Goal: Task Accomplishment & Management: Use online tool/utility

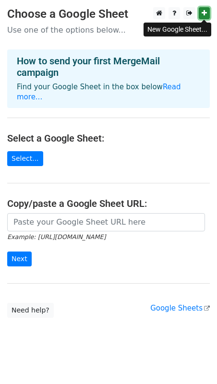
click at [203, 13] on icon at bounding box center [203, 13] width 5 height 7
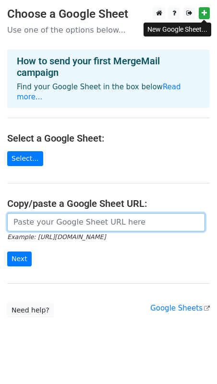
click at [45, 213] on input "url" at bounding box center [106, 222] width 198 height 18
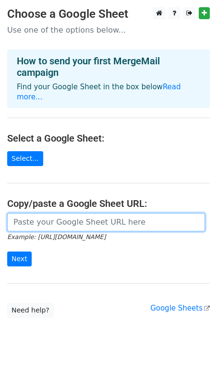
paste input "https://docs.google.com/spreadsheets/d/1DsV6EhgA99uLkWh0qDv0ulmXUh5ymXLFcS3rkft…"
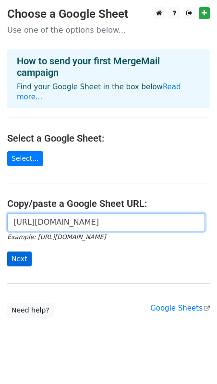
type input "https://docs.google.com/spreadsheets/d/1DsV6EhgA99uLkWh0qDv0ulmXUh5ymXLFcS3rkft…"
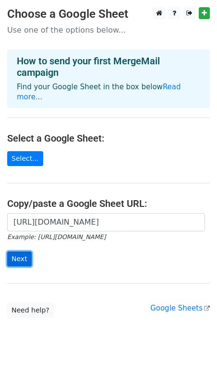
click at [26, 251] on input "Next" at bounding box center [19, 258] width 24 height 15
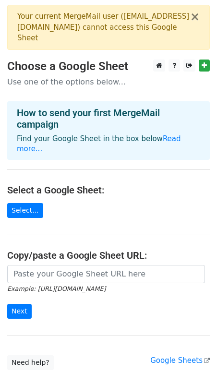
click at [84, 26] on div "Your current MergeMail user ( rahuljakhotia16@gmail.com ) cannot access this Go…" at bounding box center [103, 27] width 173 height 33
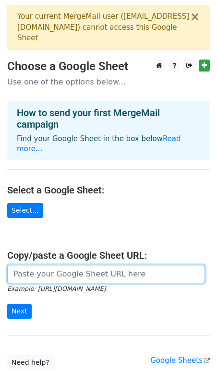
click at [60, 267] on input "url" at bounding box center [106, 274] width 198 height 18
paste input "https://docs.google.com/spreadsheets/d/1DsV6EhgA99uLkWh0qDv0ulmXUh5ymXLFcS3rkft…"
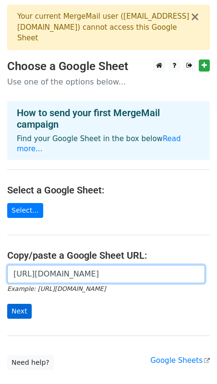
type input "https://docs.google.com/spreadsheets/d/1DsV6EhgA99uLkWh0qDv0ulmXUh5ymXLFcS3rkft…"
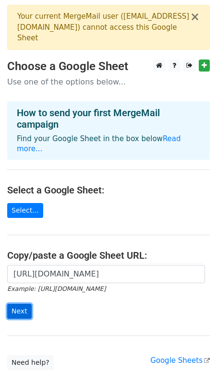
scroll to position [0, 0]
click at [25, 304] on input "Next" at bounding box center [19, 311] width 24 height 15
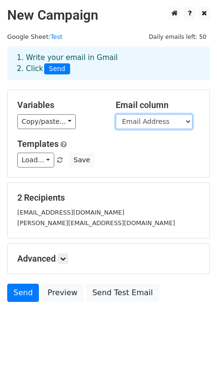
click at [147, 121] on select "First Name Last Name Full Name Company Name Email Address Role/Team of Contact …" at bounding box center [154, 121] width 77 height 15
click at [116, 114] on select "First Name Last Name Full Name Company Name Email Address Role/Team of Contact …" at bounding box center [154, 121] width 77 height 15
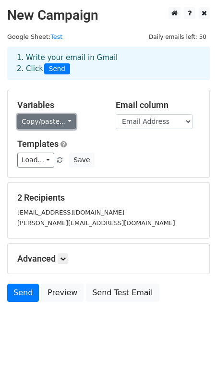
click at [64, 123] on link "Copy/paste..." at bounding box center [46, 121] width 59 height 15
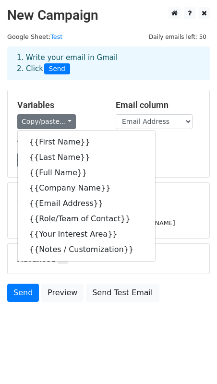
click at [85, 98] on div "Variables Copy/paste... {{First Name}} {{Last Name}} {{Full Name}} {{Company Na…" at bounding box center [108, 133] width 201 height 87
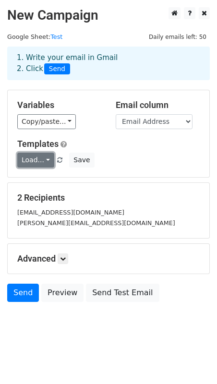
click at [42, 161] on link "Load..." at bounding box center [35, 160] width 37 height 15
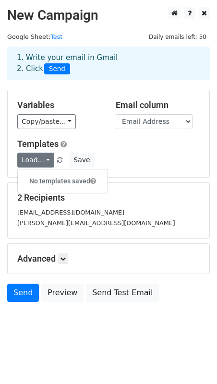
click at [70, 180] on h6 "No templates saved" at bounding box center [63, 181] width 90 height 16
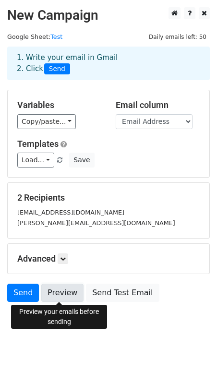
click at [60, 293] on link "Preview" at bounding box center [62, 292] width 42 height 18
click at [63, 294] on link "Preview" at bounding box center [62, 292] width 42 height 18
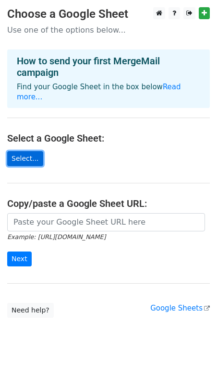
click at [29, 151] on link "Select..." at bounding box center [25, 158] width 36 height 15
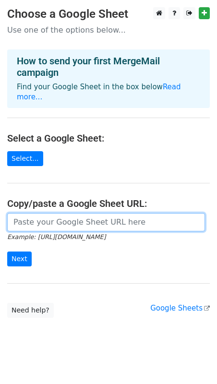
click at [38, 213] on input "url" at bounding box center [106, 222] width 198 height 18
paste input "https://docs.google.com/spreadsheets/d/1DsV6EhgA99uLkWh0qDv0ulmXUh5ymXLFcS3rkft…"
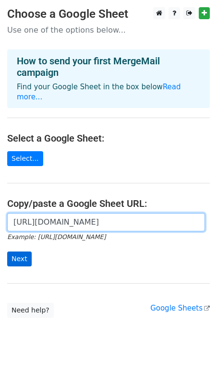
type input "https://docs.google.com/spreadsheets/d/1DsV6EhgA99uLkWh0qDv0ulmXUh5ymXLFcS3rkft…"
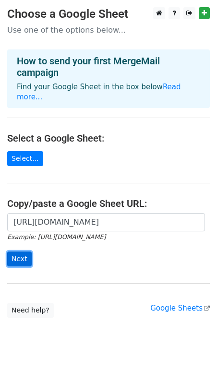
scroll to position [0, 0]
click at [21, 251] on input "Next" at bounding box center [19, 258] width 24 height 15
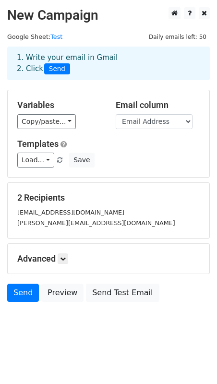
click at [89, 186] on div "2 Recipients pa36711@usc.edu gattani@usc.edu" at bounding box center [108, 210] width 201 height 55
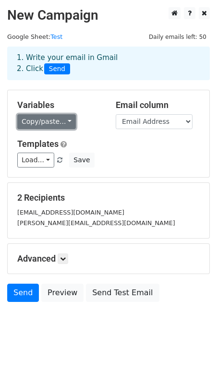
click at [60, 123] on link "Copy/paste..." at bounding box center [46, 121] width 59 height 15
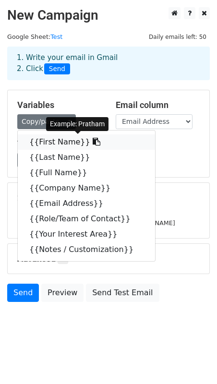
click at [47, 144] on link "{{First Name}}" at bounding box center [86, 141] width 137 height 15
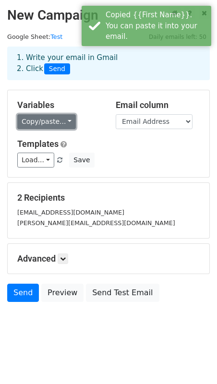
click at [63, 124] on link "Copy/paste..." at bounding box center [46, 121] width 59 height 15
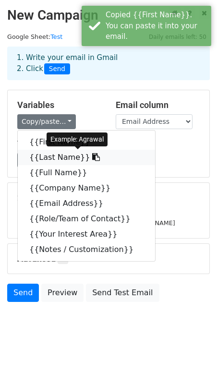
click at [65, 157] on link "{{Last Name}}" at bounding box center [86, 157] width 137 height 15
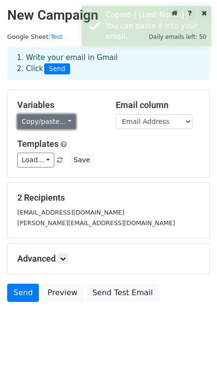
click at [59, 119] on link "Copy/paste..." at bounding box center [46, 121] width 59 height 15
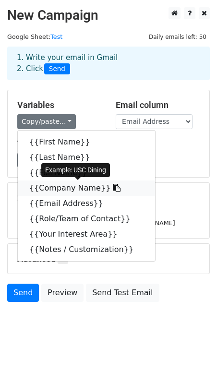
click at [64, 188] on link "{{Company Name}}" at bounding box center [86, 187] width 137 height 15
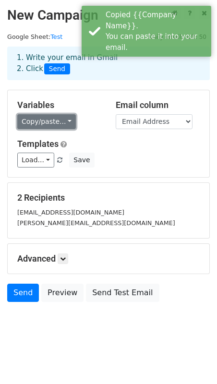
click at [59, 121] on link "Copy/paste..." at bounding box center [46, 121] width 59 height 15
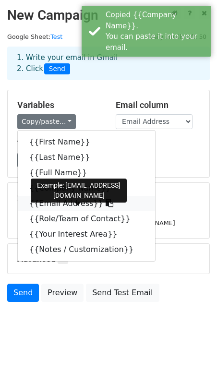
click at [62, 207] on link "{{Email Address}}" at bounding box center [86, 203] width 137 height 15
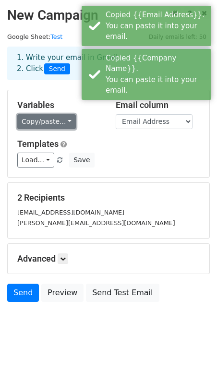
click at [54, 123] on link "Copy/paste..." at bounding box center [46, 121] width 59 height 15
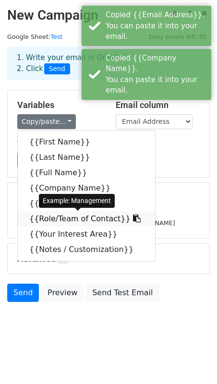
click at [68, 219] on link "{{Role/Team of Contact}}" at bounding box center [86, 218] width 137 height 15
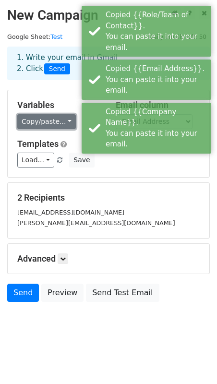
click at [54, 128] on link "Copy/paste..." at bounding box center [46, 121] width 59 height 15
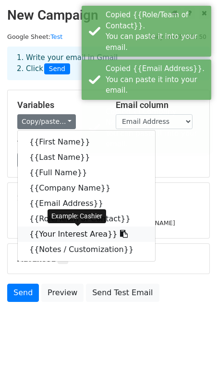
click at [78, 235] on link "{{Your Interest Area}}" at bounding box center [86, 233] width 137 height 15
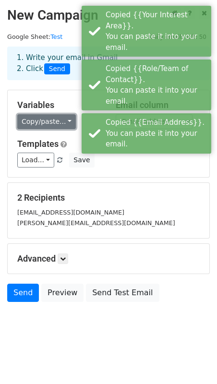
click at [58, 119] on link "Copy/paste..." at bounding box center [46, 121] width 59 height 15
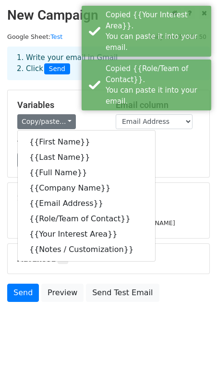
click at [158, 230] on div "2 Recipients pa36711@usc.edu gattani@usc.edu" at bounding box center [108, 210] width 201 height 55
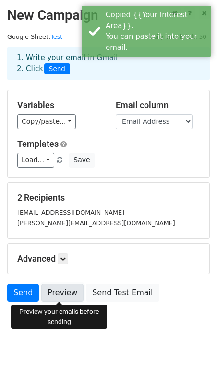
click at [63, 289] on link "Preview" at bounding box center [62, 292] width 42 height 18
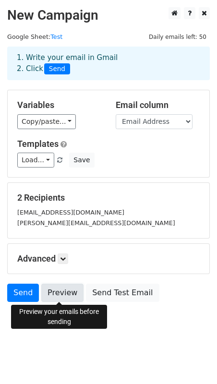
click at [57, 290] on link "Preview" at bounding box center [62, 292] width 42 height 18
click at [64, 295] on link "Preview" at bounding box center [62, 292] width 42 height 18
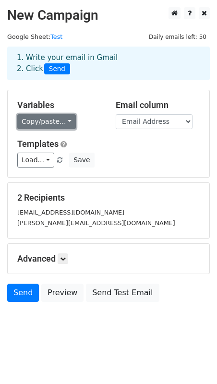
click at [29, 125] on link "Copy/paste..." at bounding box center [46, 121] width 59 height 15
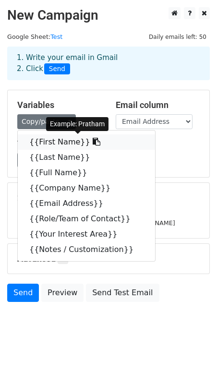
click at [37, 139] on link "{{First Name}}" at bounding box center [86, 141] width 137 height 15
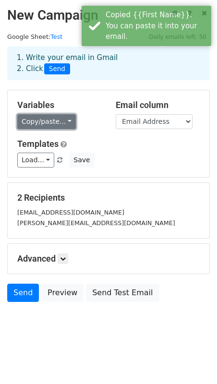
click at [38, 122] on link "Copy/paste..." at bounding box center [46, 121] width 59 height 15
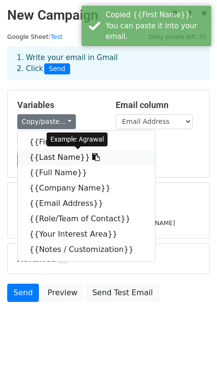
click at [39, 159] on link "{{Last Name}}" at bounding box center [86, 157] width 137 height 15
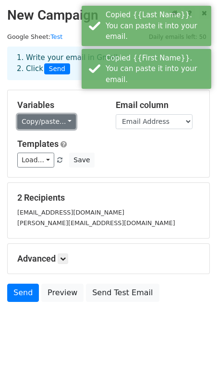
click at [40, 122] on link "Copy/paste..." at bounding box center [46, 121] width 59 height 15
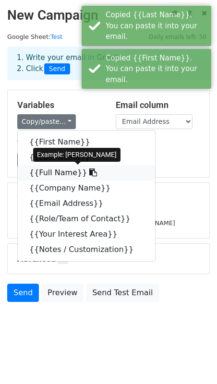
click at [43, 169] on link "{{Full Name}}" at bounding box center [86, 172] width 137 height 15
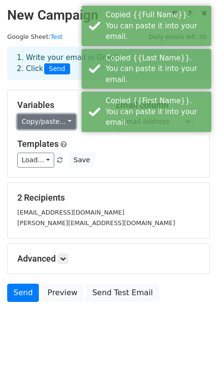
click at [44, 117] on link "Copy/paste..." at bounding box center [46, 121] width 59 height 15
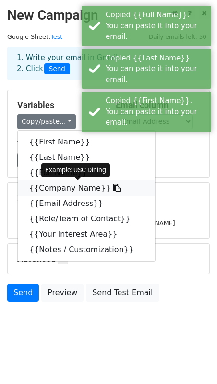
click at [53, 193] on link "{{Company Name}}" at bounding box center [86, 187] width 137 height 15
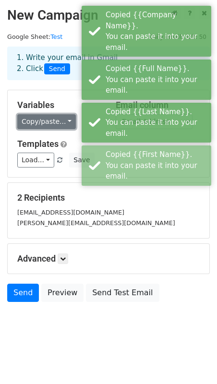
click at [49, 128] on link "Copy/paste..." at bounding box center [46, 121] width 59 height 15
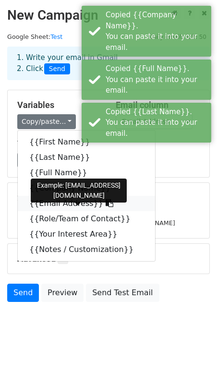
click at [54, 203] on link "{{Email Address}}" at bounding box center [86, 203] width 137 height 15
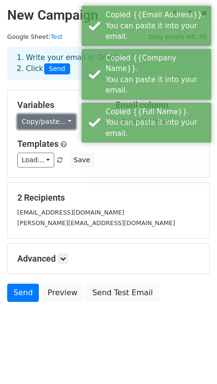
click at [50, 124] on link "Copy/paste..." at bounding box center [46, 121] width 59 height 15
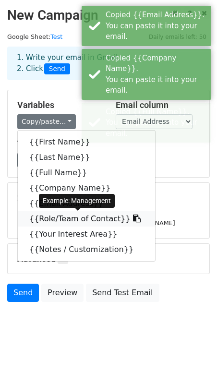
click at [61, 222] on link "{{Role/Team of Contact}}" at bounding box center [86, 218] width 137 height 15
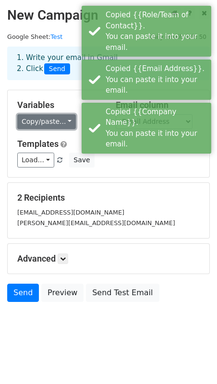
click at [48, 122] on link "Copy/paste..." at bounding box center [46, 121] width 59 height 15
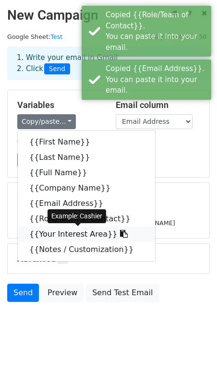
click at [56, 236] on link "{{Your Interest Area}}" at bounding box center [86, 233] width 137 height 15
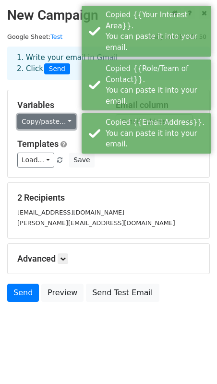
click at [41, 122] on link "Copy/paste..." at bounding box center [46, 121] width 59 height 15
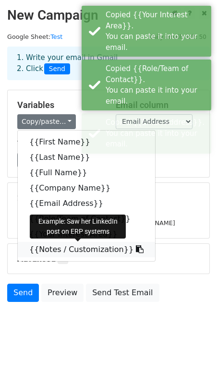
click at [48, 254] on link "{{Notes / Customization}}" at bounding box center [86, 249] width 137 height 15
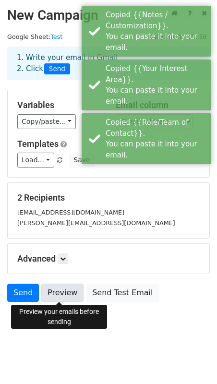
click at [53, 297] on link "Preview" at bounding box center [62, 292] width 42 height 18
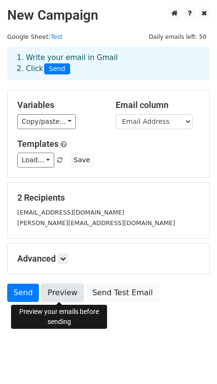
click at [55, 291] on link "Preview" at bounding box center [62, 292] width 42 height 18
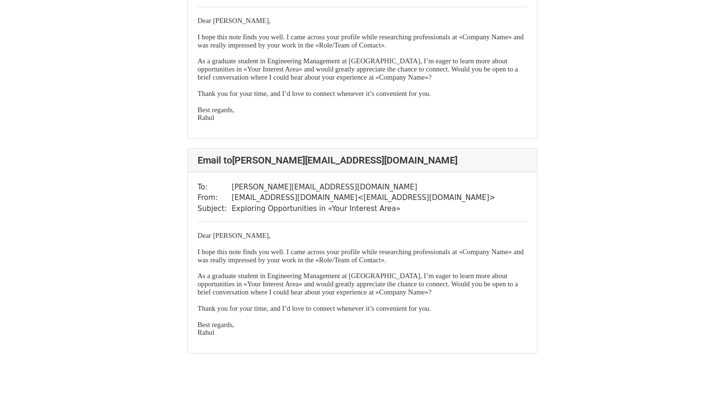
scroll to position [144, 0]
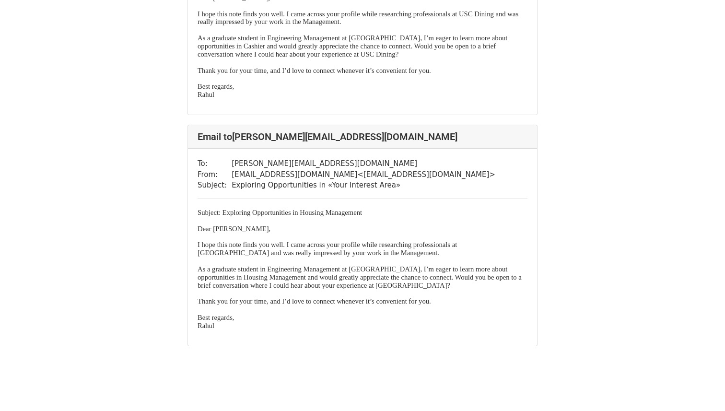
scroll to position [195, 0]
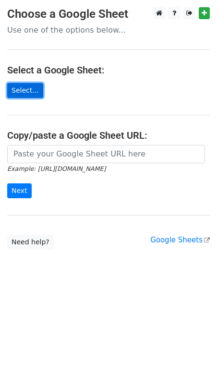
click at [22, 95] on link "Select..." at bounding box center [25, 90] width 36 height 15
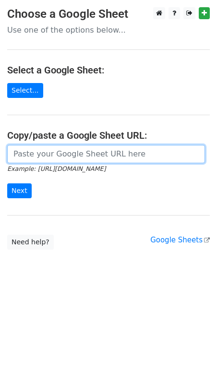
click at [74, 154] on input "url" at bounding box center [106, 154] width 198 height 18
paste input "https://docs.google.com/spreadsheets/d/1DsV6EhgA99uLkWh0qDv0ulmXUh5ymXLFcS3rkft…"
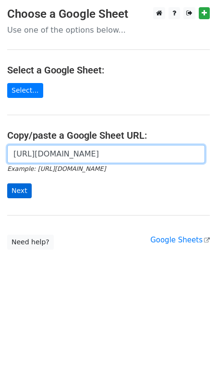
type input "https://docs.google.com/spreadsheets/d/1DsV6EhgA99uLkWh0qDv0ulmXUh5ymXLFcS3rkft…"
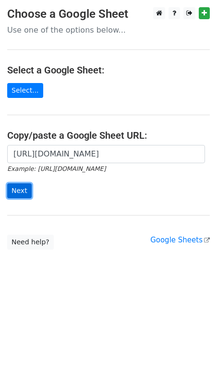
scroll to position [0, 0]
click at [21, 192] on input "Next" at bounding box center [19, 190] width 24 height 15
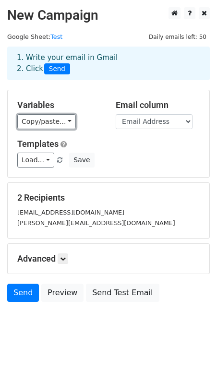
click at [36, 127] on link "Copy/paste..." at bounding box center [46, 121] width 59 height 15
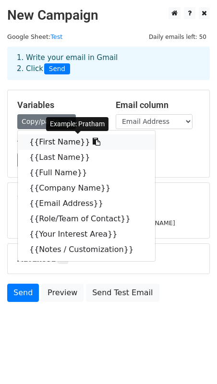
click at [51, 137] on link "{{First Name}}" at bounding box center [86, 141] width 137 height 15
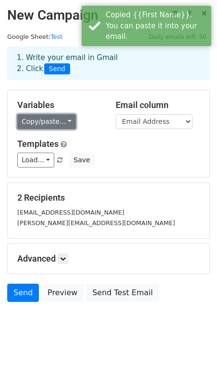
click at [47, 124] on link "Copy/paste..." at bounding box center [46, 121] width 59 height 15
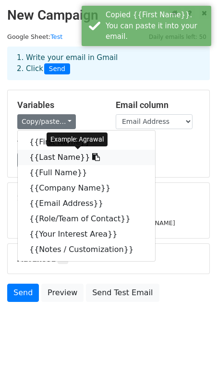
click at [46, 153] on link "{{Last Name}}" at bounding box center [86, 157] width 137 height 15
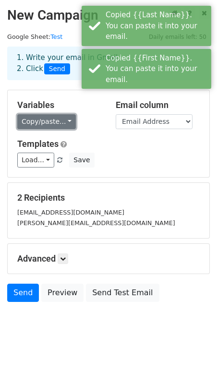
click at [47, 122] on link "Copy/paste..." at bounding box center [46, 121] width 59 height 15
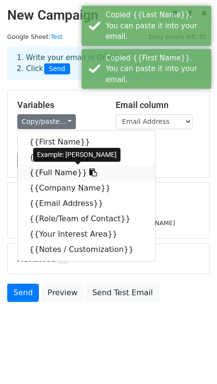
click at [46, 169] on link "{{Full Name}}" at bounding box center [86, 172] width 137 height 15
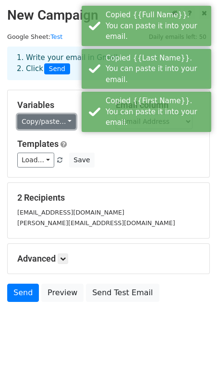
click at [49, 121] on link "Copy/paste..." at bounding box center [46, 121] width 59 height 15
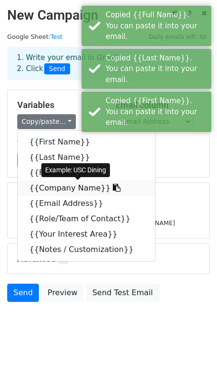
click at [49, 183] on link "{{Company Name}}" at bounding box center [86, 187] width 137 height 15
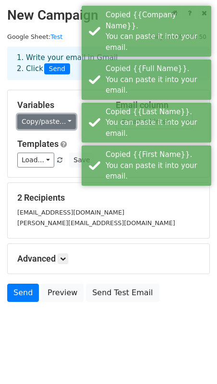
click at [47, 118] on link "Copy/paste..." at bounding box center [46, 121] width 59 height 15
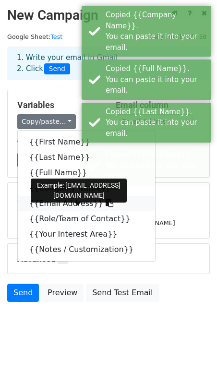
click at [53, 204] on link "{{Email Address}}" at bounding box center [86, 203] width 137 height 15
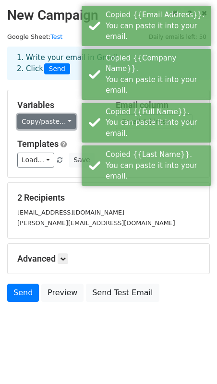
click at [47, 123] on link "Copy/paste..." at bounding box center [46, 121] width 59 height 15
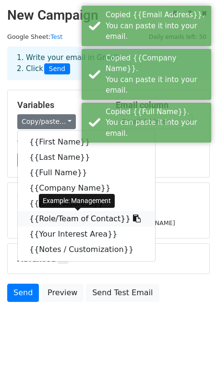
click at [54, 223] on link "{{Role/Team of Contact}}" at bounding box center [86, 218] width 137 height 15
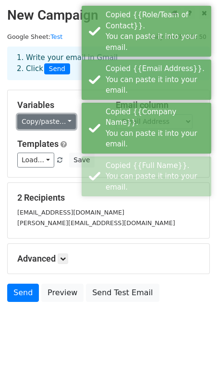
click at [43, 122] on link "Copy/paste..." at bounding box center [46, 121] width 59 height 15
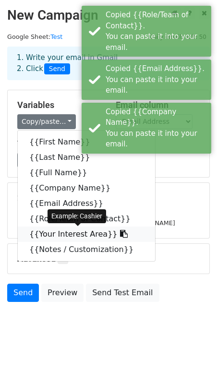
click at [43, 234] on link "{{Your Interest Area}}" at bounding box center [86, 233] width 137 height 15
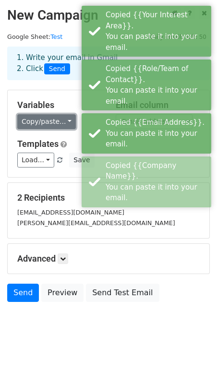
click at [43, 117] on link "Copy/paste..." at bounding box center [46, 121] width 59 height 15
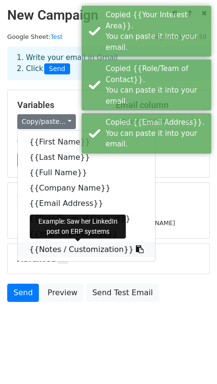
click at [47, 251] on link "{{Notes / Customization}}" at bounding box center [86, 249] width 137 height 15
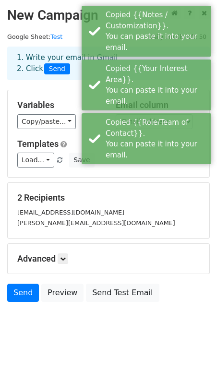
click at [71, 103] on h5 "Variables" at bounding box center [59, 105] width 84 height 11
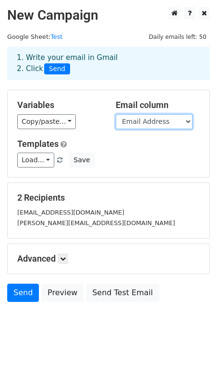
click at [152, 120] on select "First Name Last Name Full Name Company Name Email Address Role/Team of Contact …" at bounding box center [154, 121] width 77 height 15
click at [116, 114] on select "First Name Last Name Full Name Company Name Email Address Role/Team of Contact …" at bounding box center [154, 121] width 77 height 15
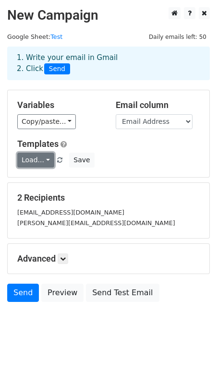
click at [38, 162] on link "Load..." at bounding box center [35, 160] width 37 height 15
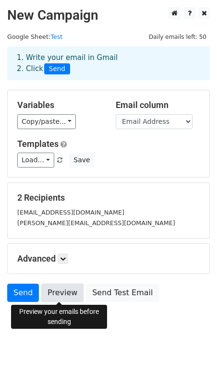
click at [55, 291] on link "Preview" at bounding box center [62, 292] width 42 height 18
click at [55, 292] on link "Preview" at bounding box center [62, 292] width 42 height 18
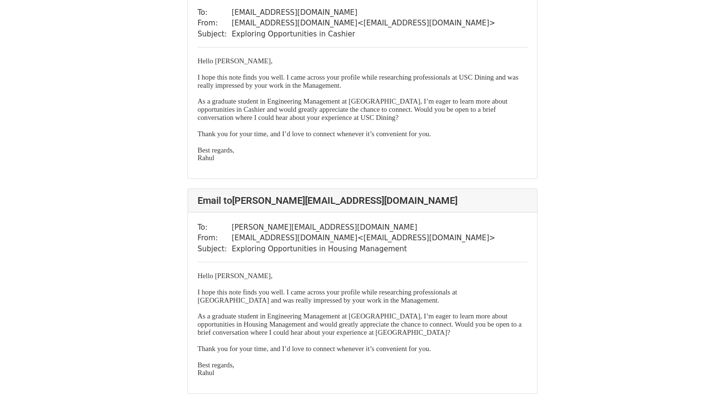
scroll to position [163, 0]
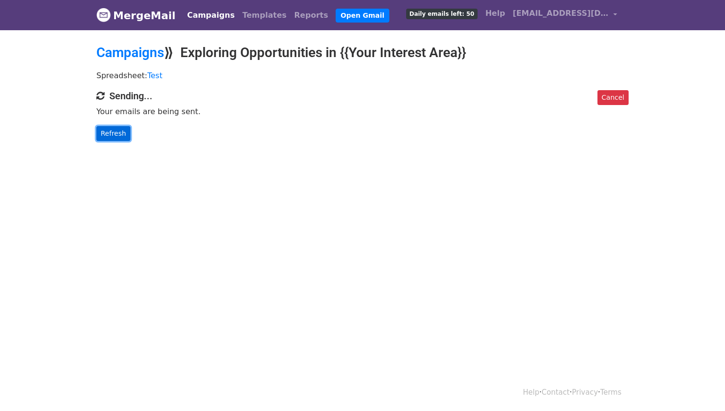
click at [103, 129] on link "Refresh" at bounding box center [113, 133] width 34 height 15
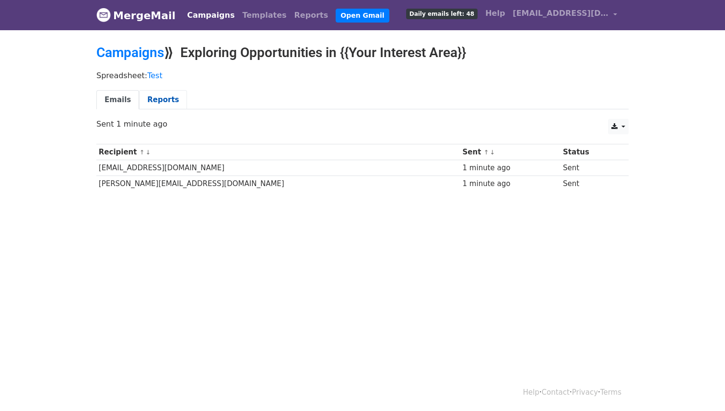
click at [164, 99] on link "Reports" at bounding box center [163, 100] width 48 height 20
